Goal: Communication & Community: Answer question/provide support

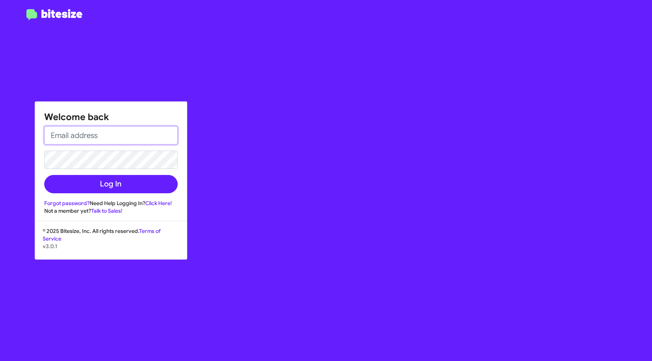
click at [106, 134] on input "email" at bounding box center [111, 135] width 134 height 18
type input "[EMAIL_ADDRESS][DOMAIN_NAME]"
click at [44, 175] on button "Log In" at bounding box center [111, 184] width 134 height 18
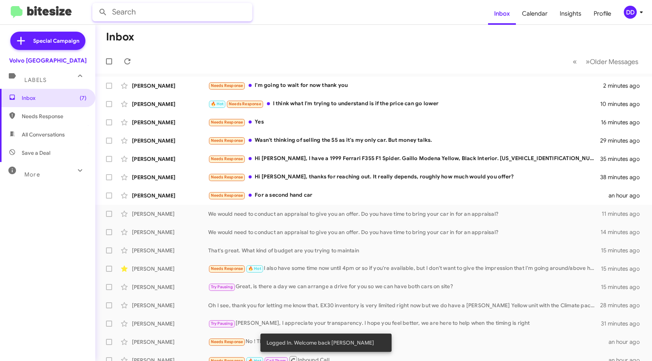
click at [205, 11] on input "text" at bounding box center [172, 12] width 160 height 18
type input "fields"
click at [95, 5] on button at bounding box center [102, 12] width 15 height 15
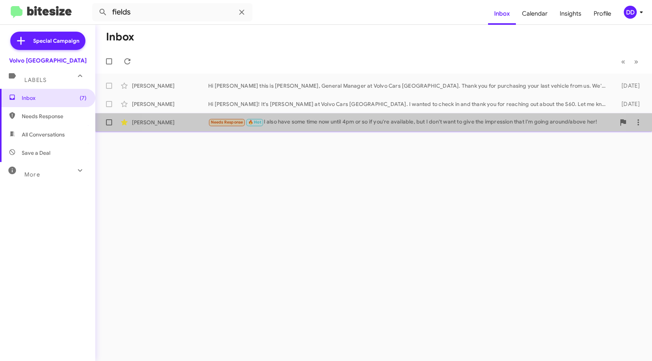
click at [349, 129] on div "[PERSON_NAME] Needs Response 🔥 Hot I also have some time now until 4pm or so if…" at bounding box center [373, 122] width 545 height 15
